Goal: Transaction & Acquisition: Book appointment/travel/reservation

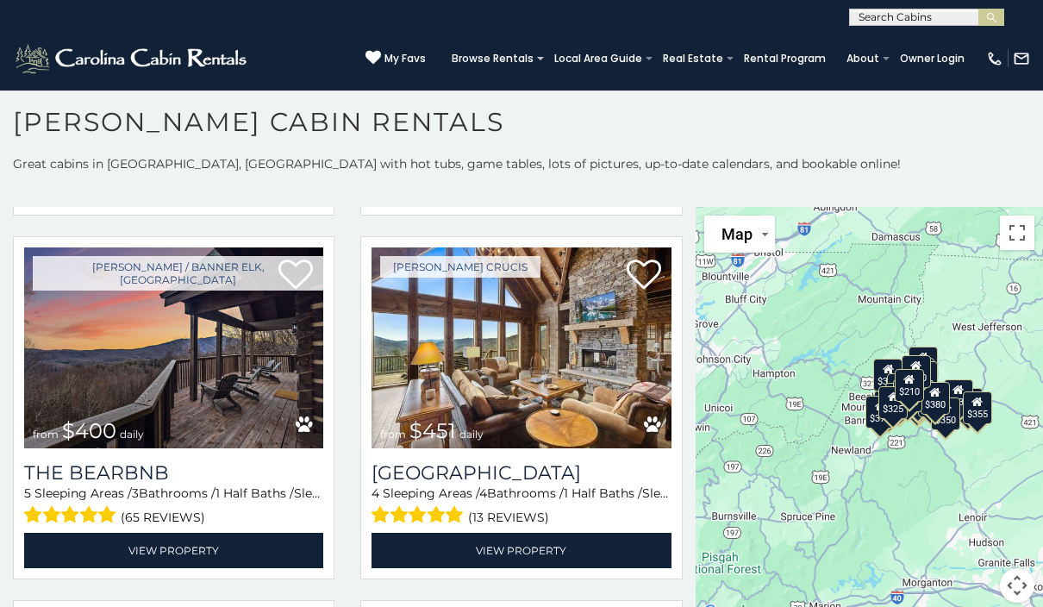
scroll to position [1466, 0]
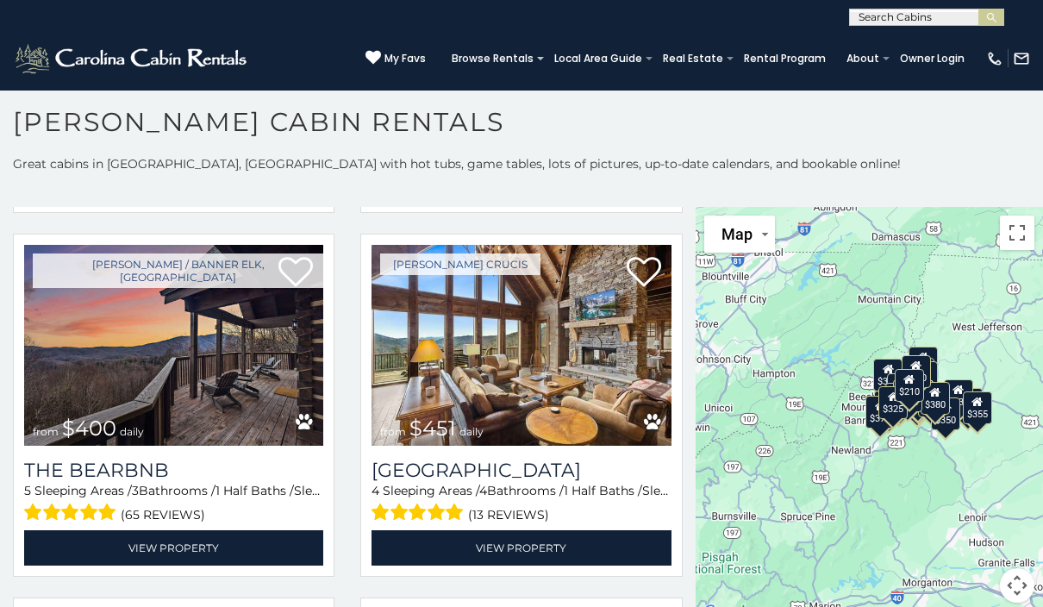
click at [511, 399] on img at bounding box center [520, 345] width 299 height 201
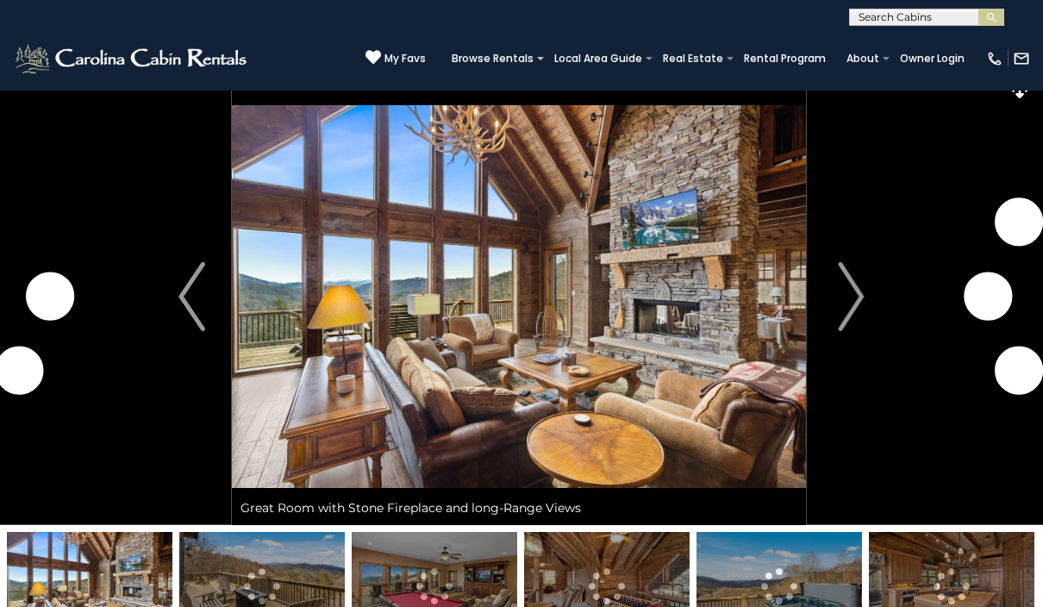
scroll to position [20, 0]
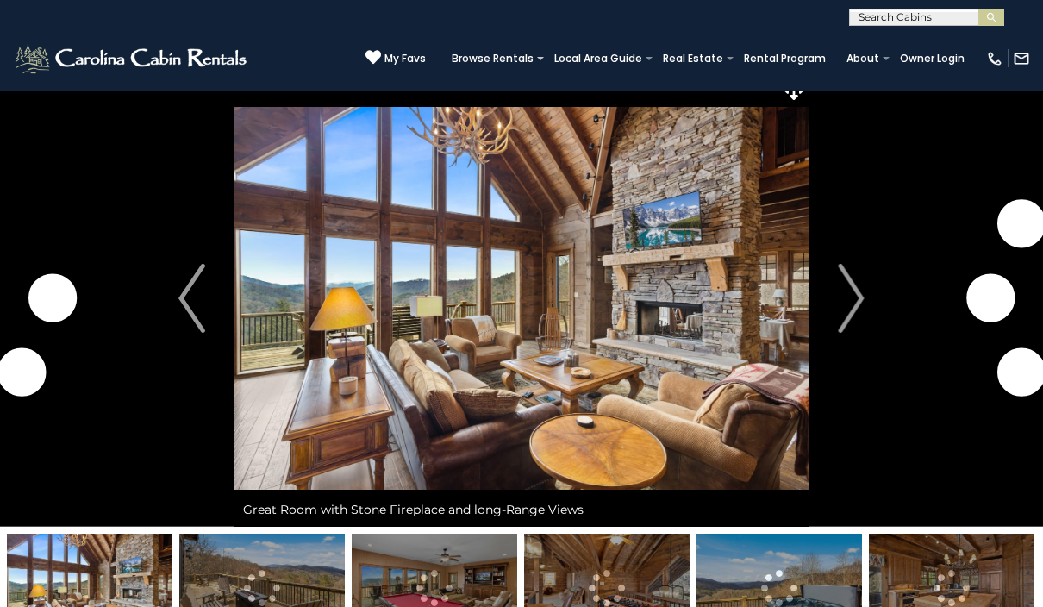
click at [855, 309] on img "Next" at bounding box center [851, 298] width 26 height 69
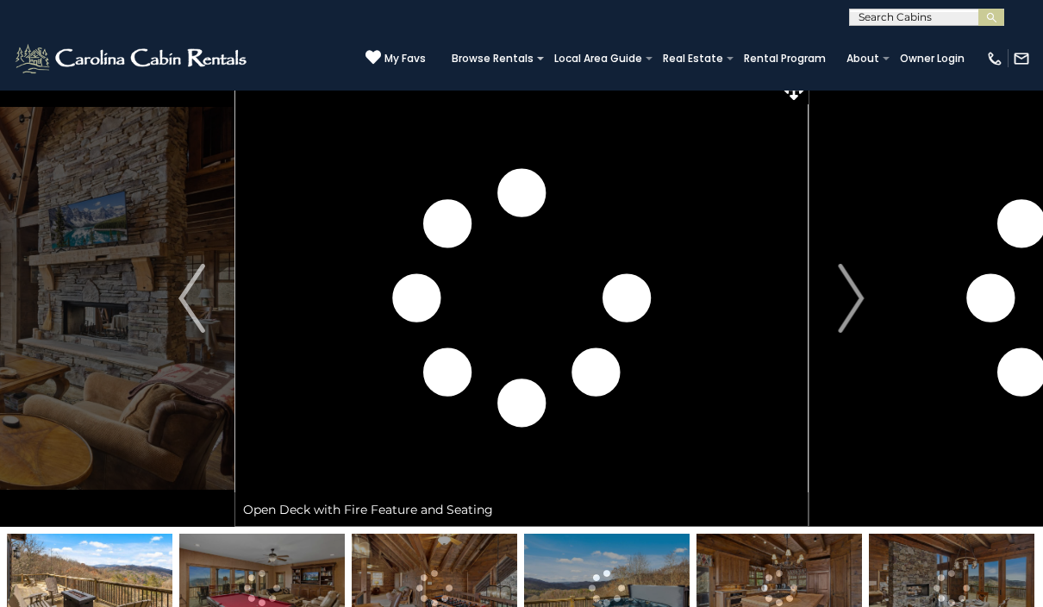
click at [855, 299] on img "Next" at bounding box center [851, 298] width 26 height 69
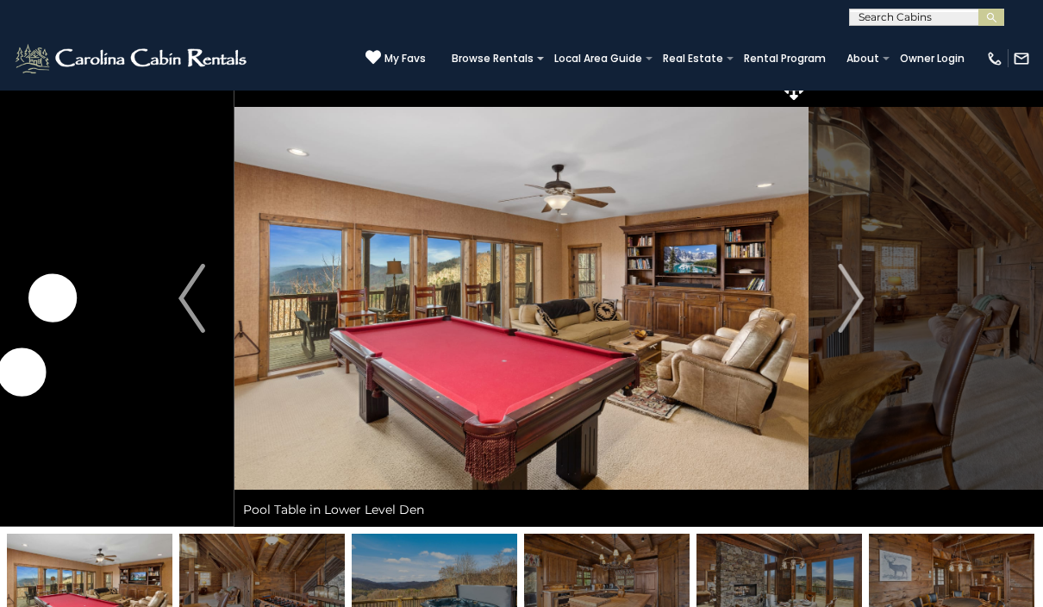
click at [849, 303] on img "Next" at bounding box center [851, 298] width 26 height 69
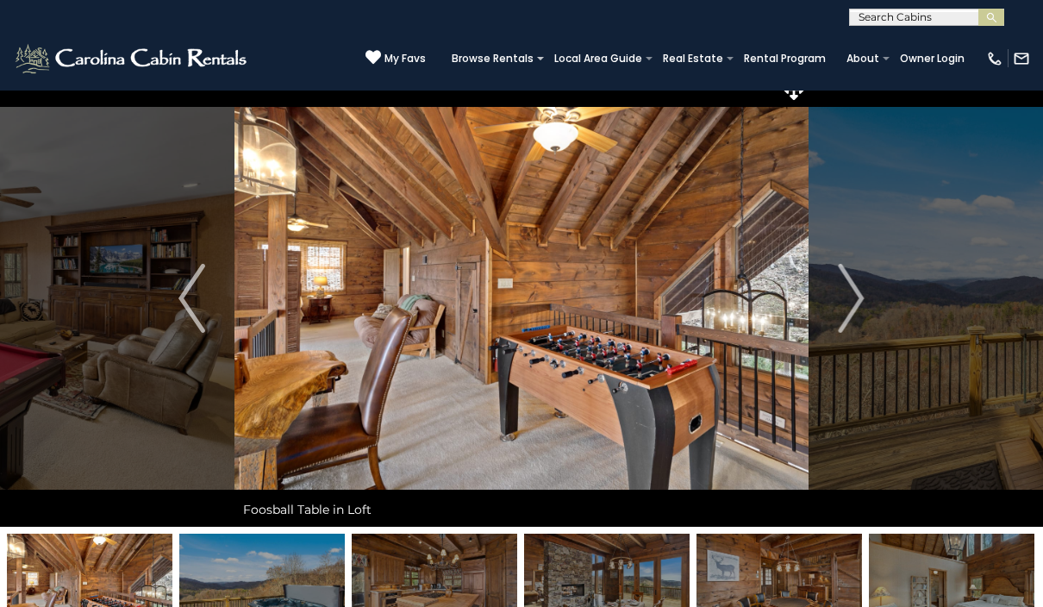
click at [850, 306] on img "Next" at bounding box center [851, 298] width 26 height 69
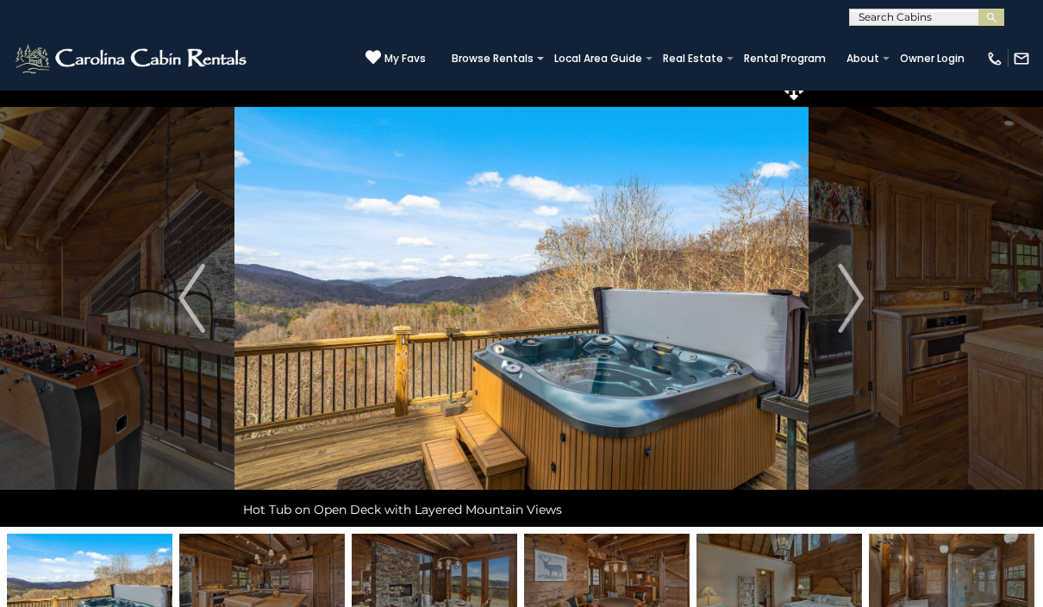
click at [849, 317] on img "Next" at bounding box center [851, 298] width 26 height 69
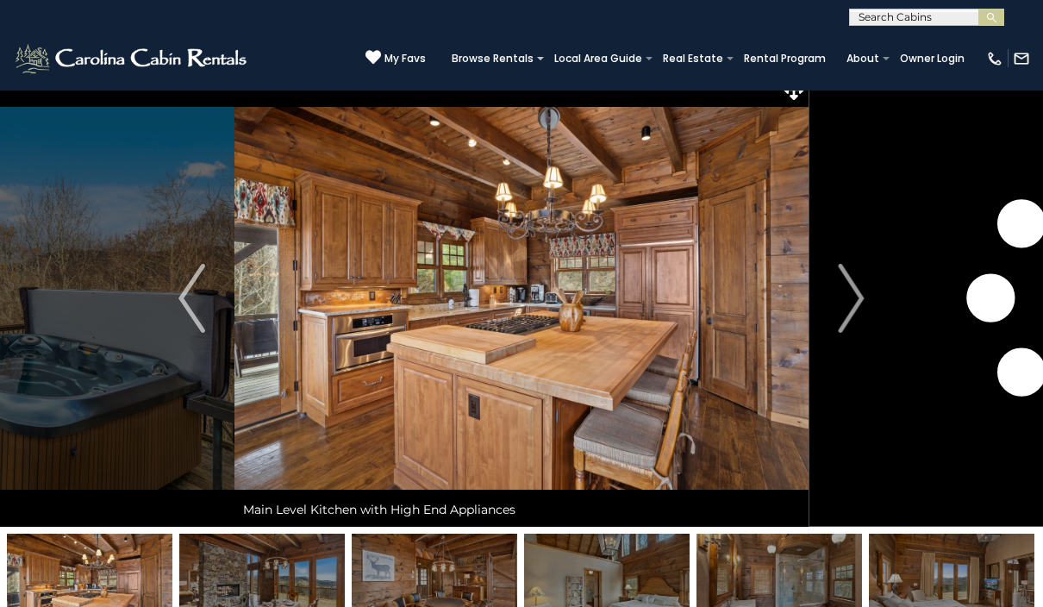
click at [837, 315] on button "Next" at bounding box center [851, 298] width 86 height 457
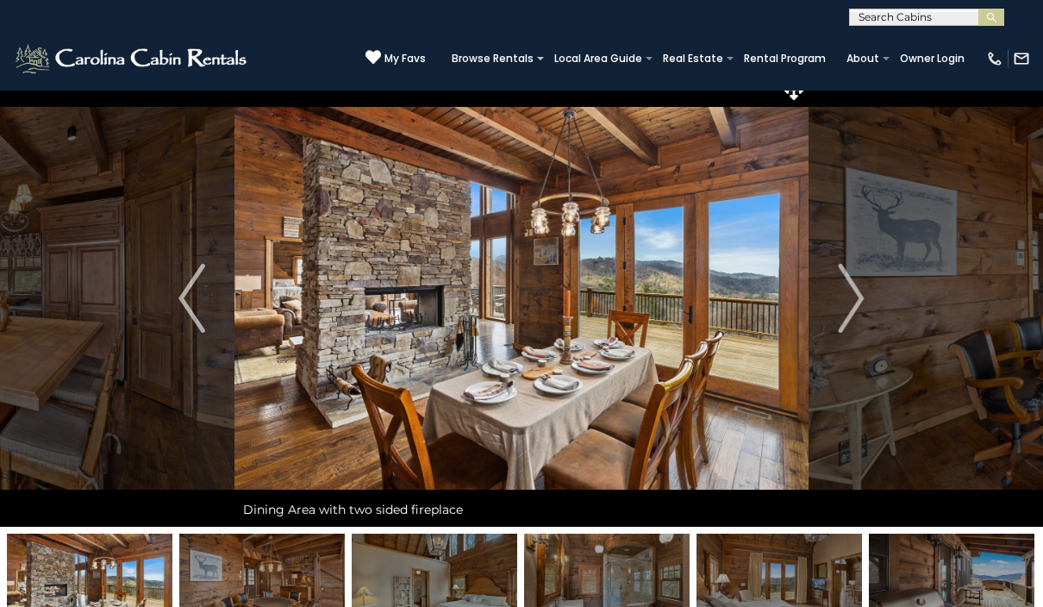
click at [845, 307] on img "Next" at bounding box center [851, 298] width 26 height 69
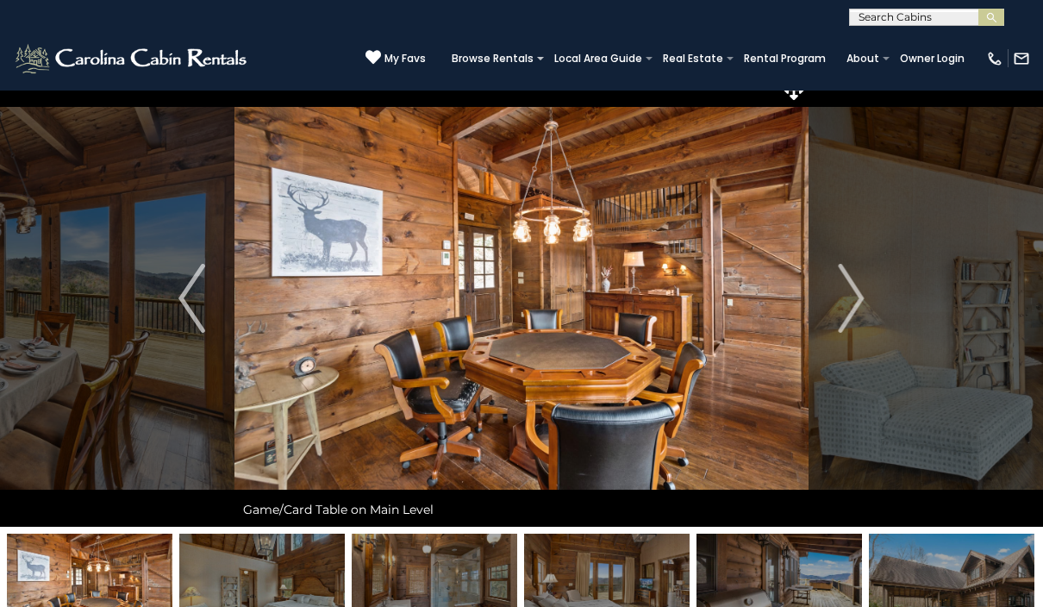
click at [839, 309] on img "Next" at bounding box center [851, 298] width 26 height 69
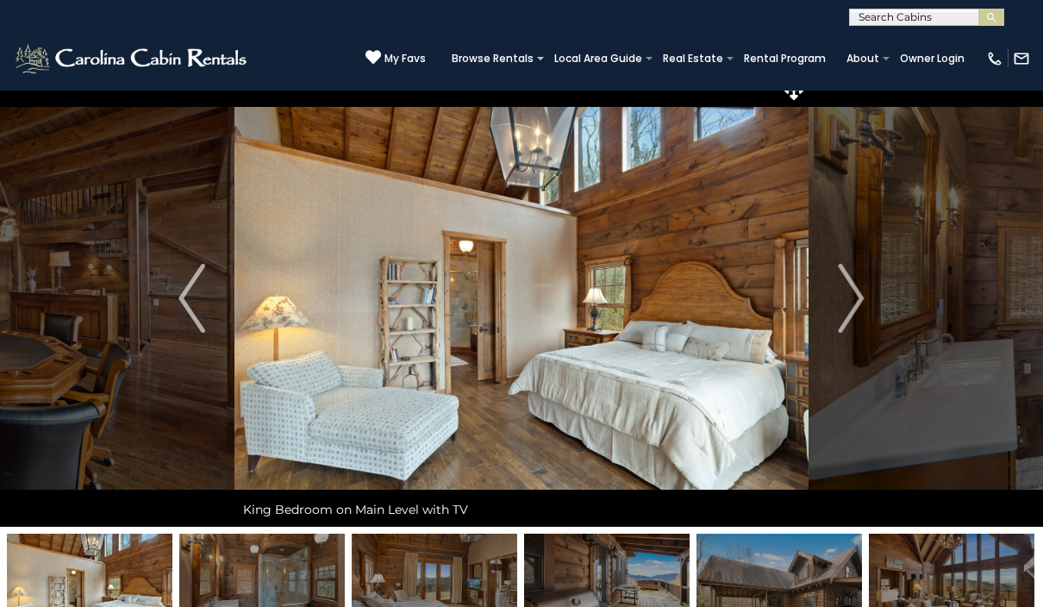
click at [855, 310] on img "Next" at bounding box center [851, 298] width 26 height 69
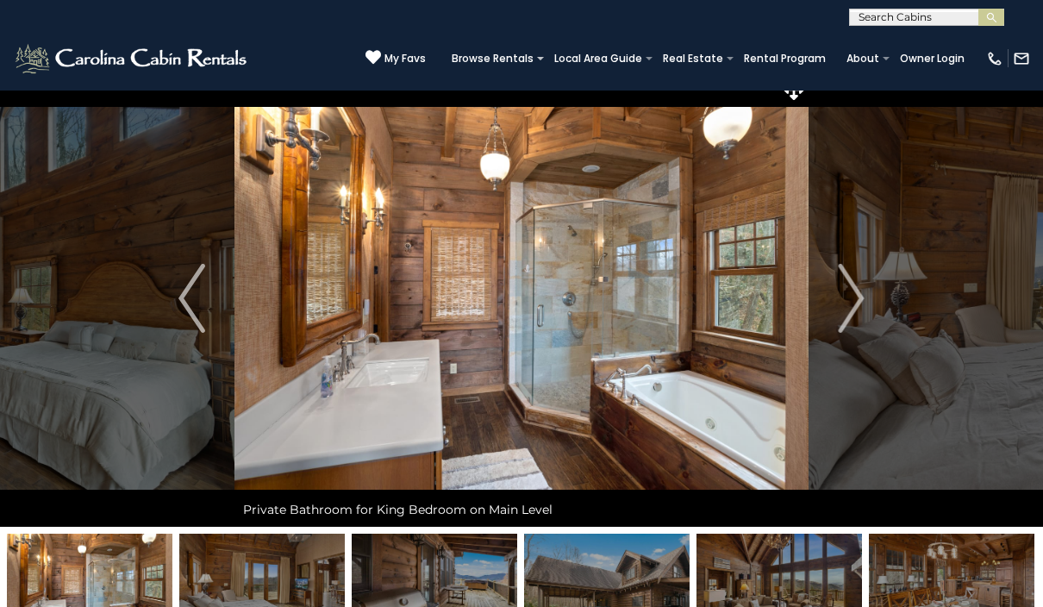
click at [848, 312] on img "Next" at bounding box center [851, 298] width 26 height 69
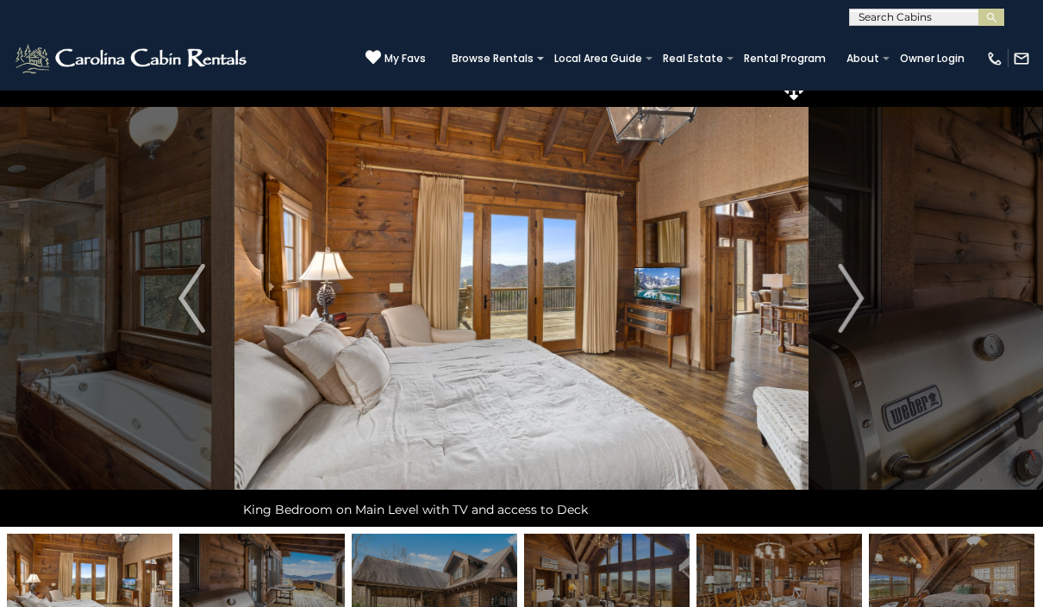
click at [848, 316] on img "Next" at bounding box center [851, 298] width 26 height 69
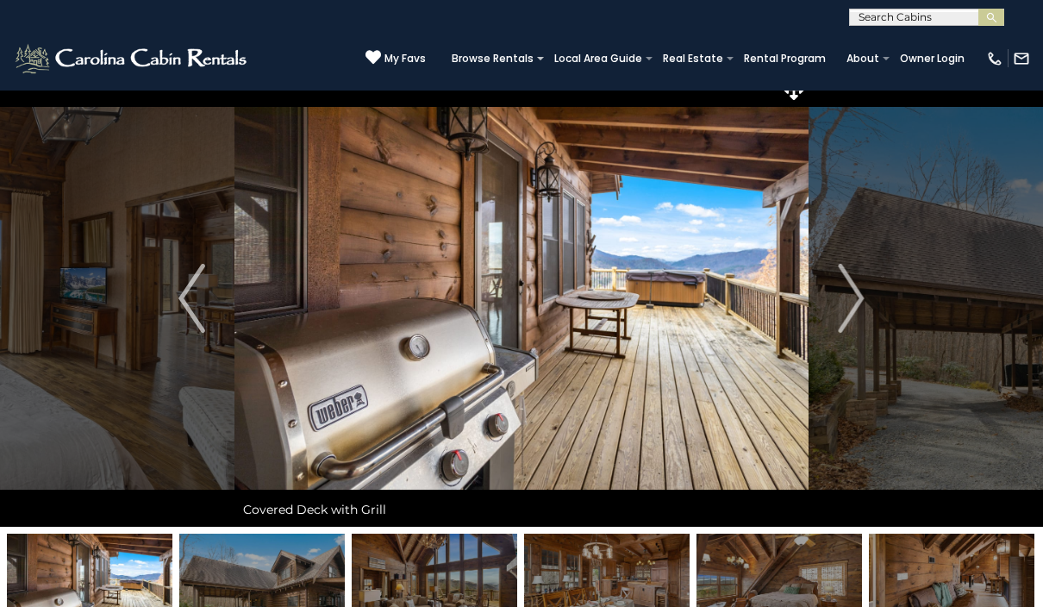
click at [855, 310] on img "Next" at bounding box center [851, 298] width 26 height 69
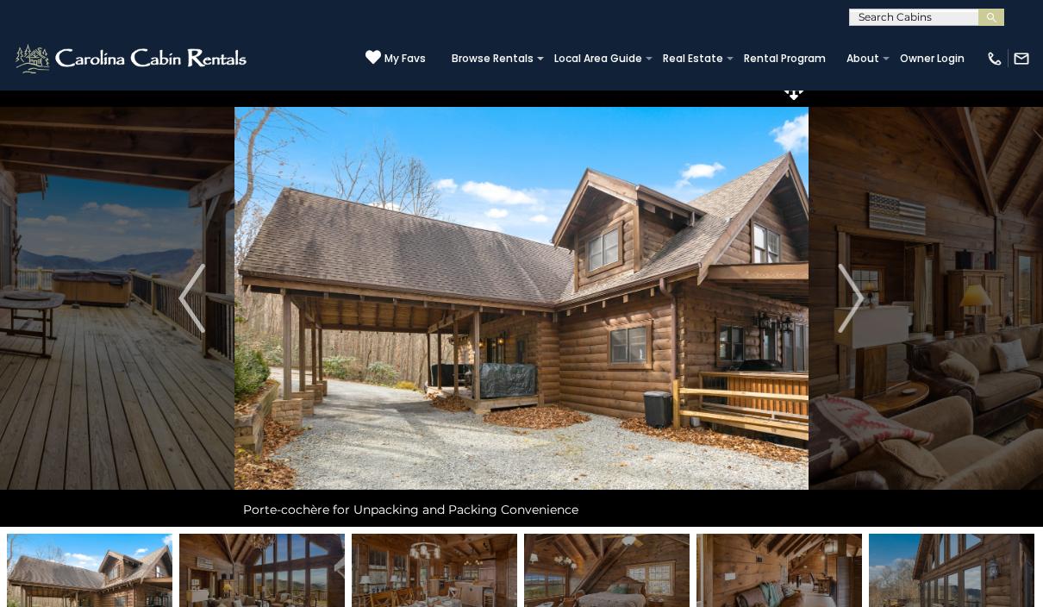
click at [846, 308] on img "Next" at bounding box center [851, 298] width 26 height 69
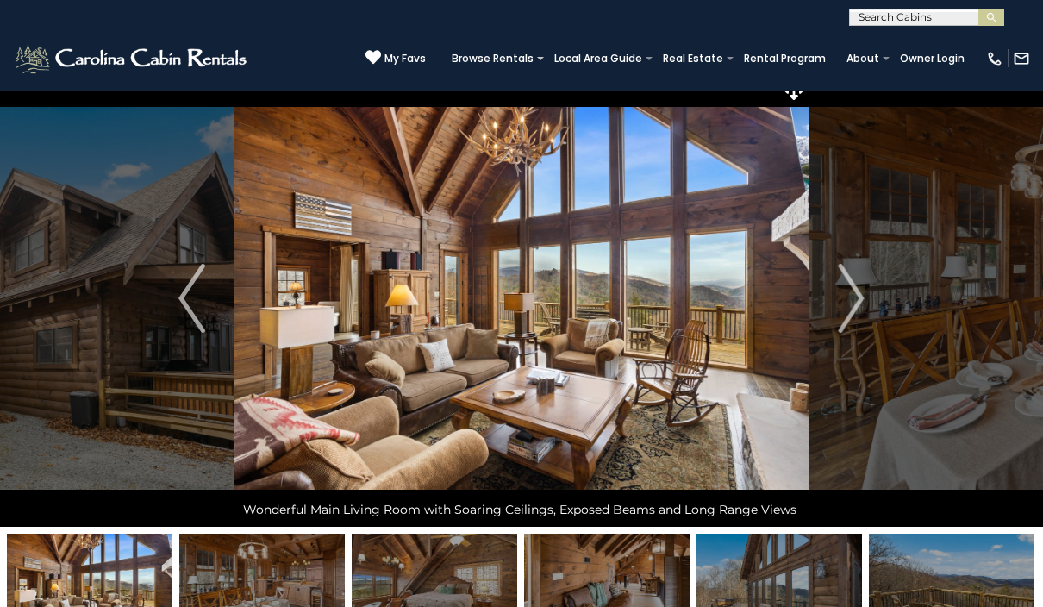
click at [845, 310] on img "Next" at bounding box center [851, 298] width 26 height 69
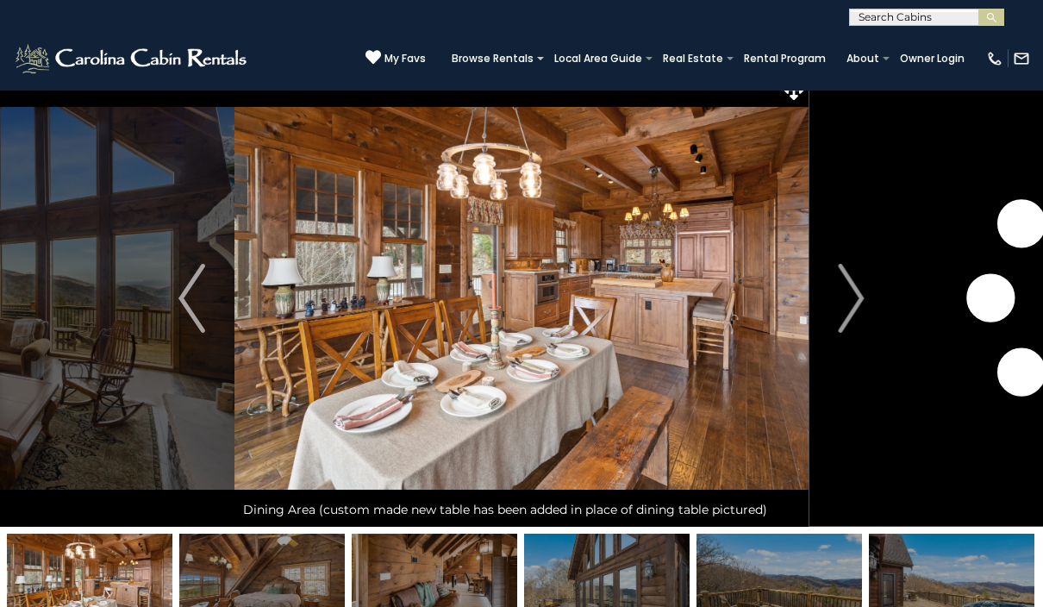
click at [851, 308] on img "Next" at bounding box center [851, 298] width 26 height 69
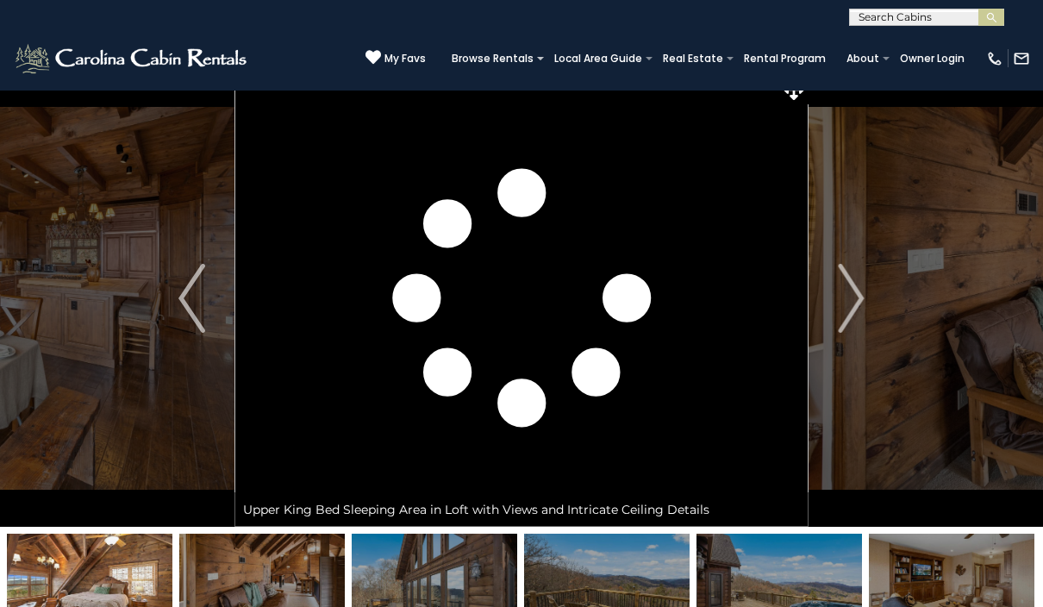
click at [851, 304] on img "Next" at bounding box center [851, 298] width 26 height 69
